Goal: Task Accomplishment & Management: Manage account settings

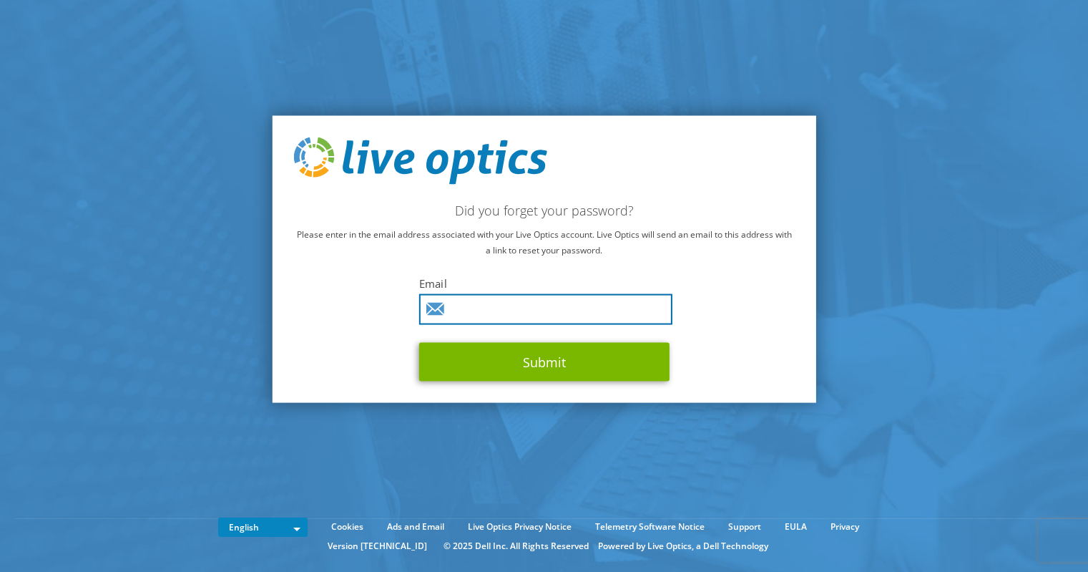
drag, startPoint x: 0, startPoint y: 0, endPoint x: 536, endPoint y: 305, distance: 616.7
click at [536, 304] on input "text" at bounding box center [545, 308] width 253 height 31
type input "AAbdelrahman@ctelecoms.com.sa"
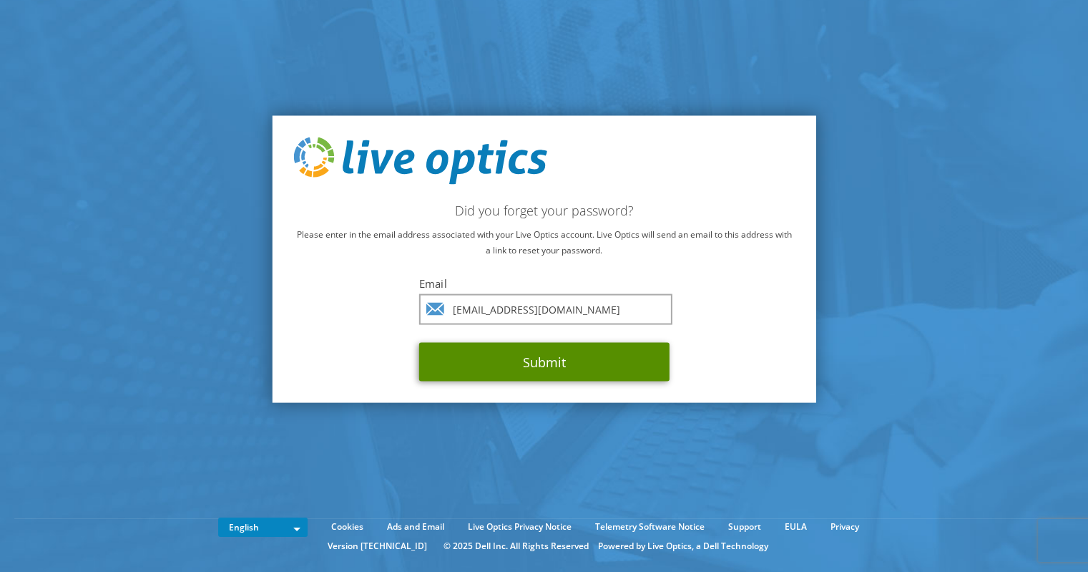
click at [548, 354] on button "Submit" at bounding box center [544, 361] width 250 height 39
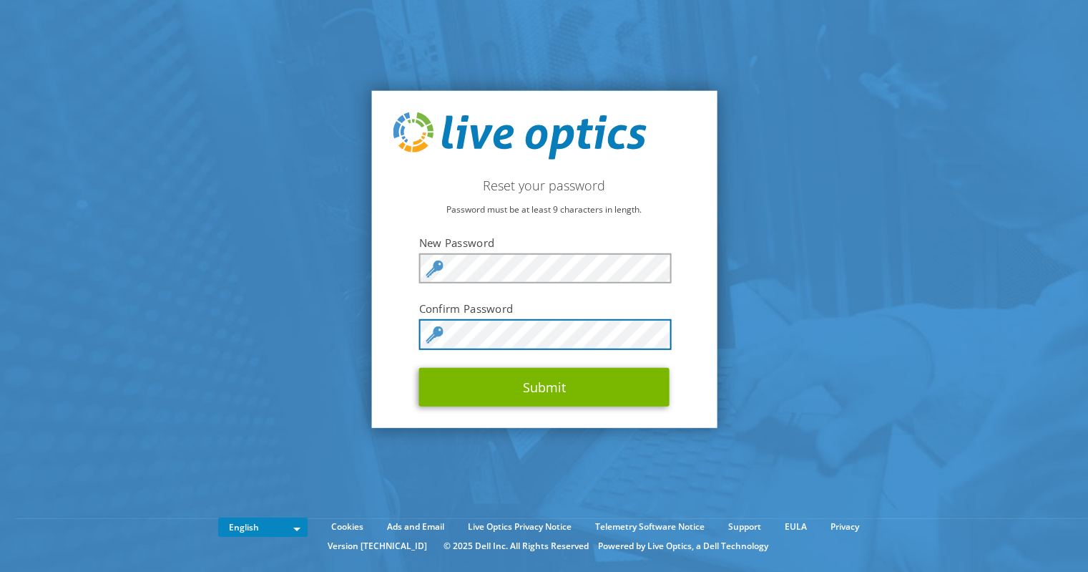
click at [419, 367] on button "Submit" at bounding box center [544, 386] width 250 height 39
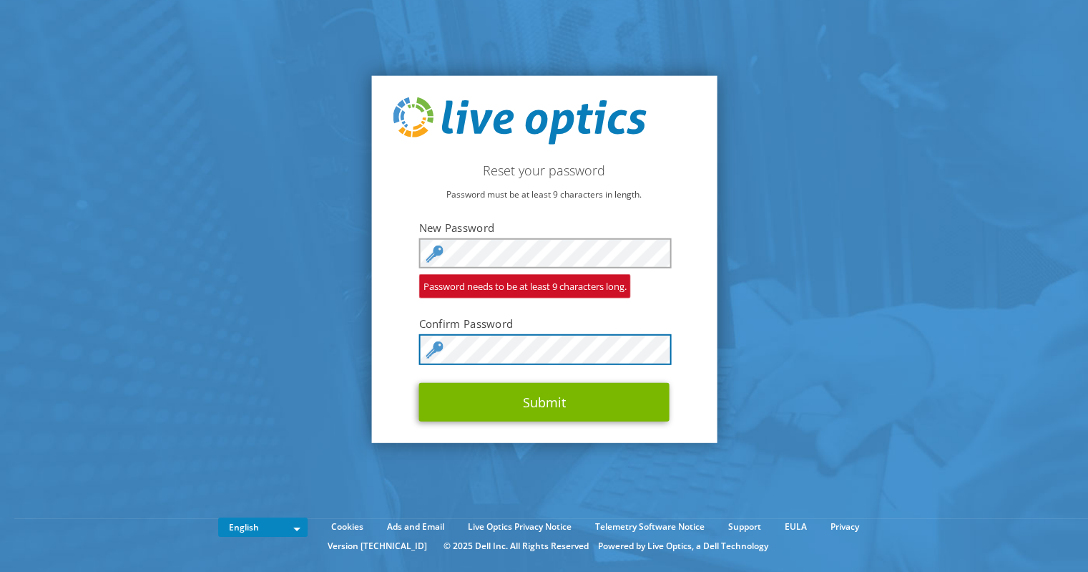
click at [419, 382] on button "Submit" at bounding box center [544, 401] width 250 height 39
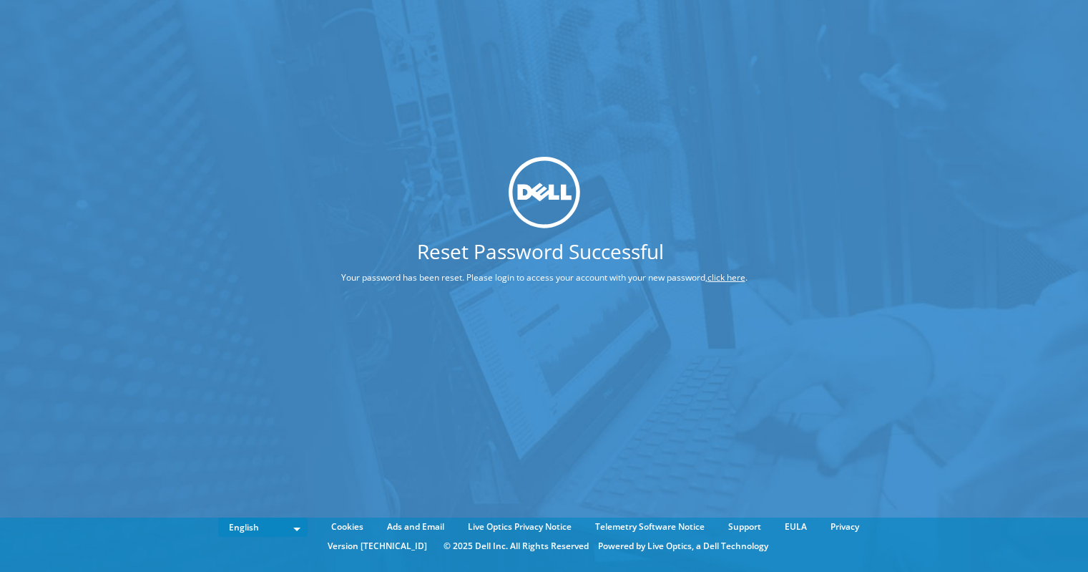
click at [515, 253] on h1 "Reset Password Successful" at bounding box center [541, 251] width 506 height 20
